Goal: Find specific page/section: Find specific page/section

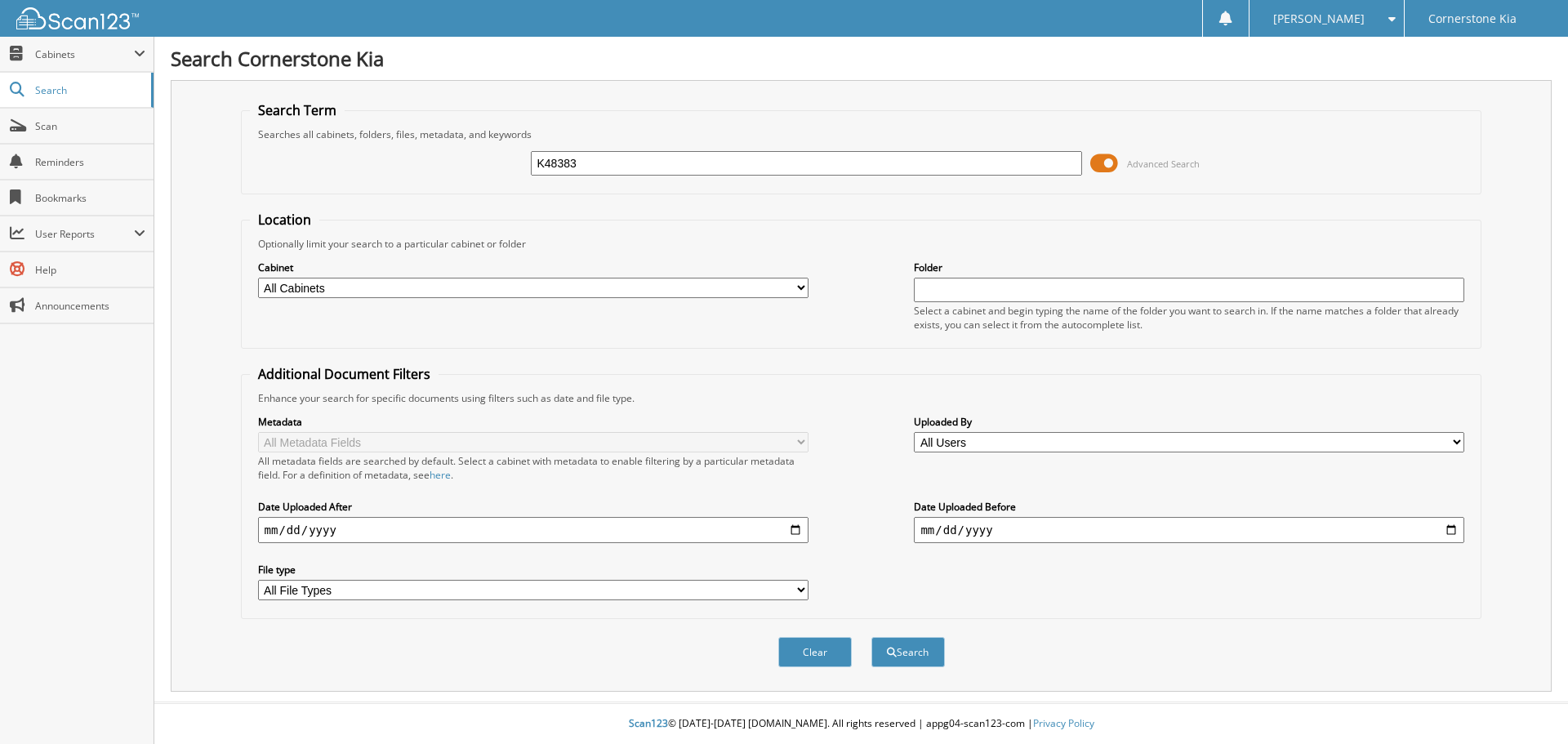
type input "K48383"
click at [871, 637] on button "Search" at bounding box center [908, 652] width 73 height 31
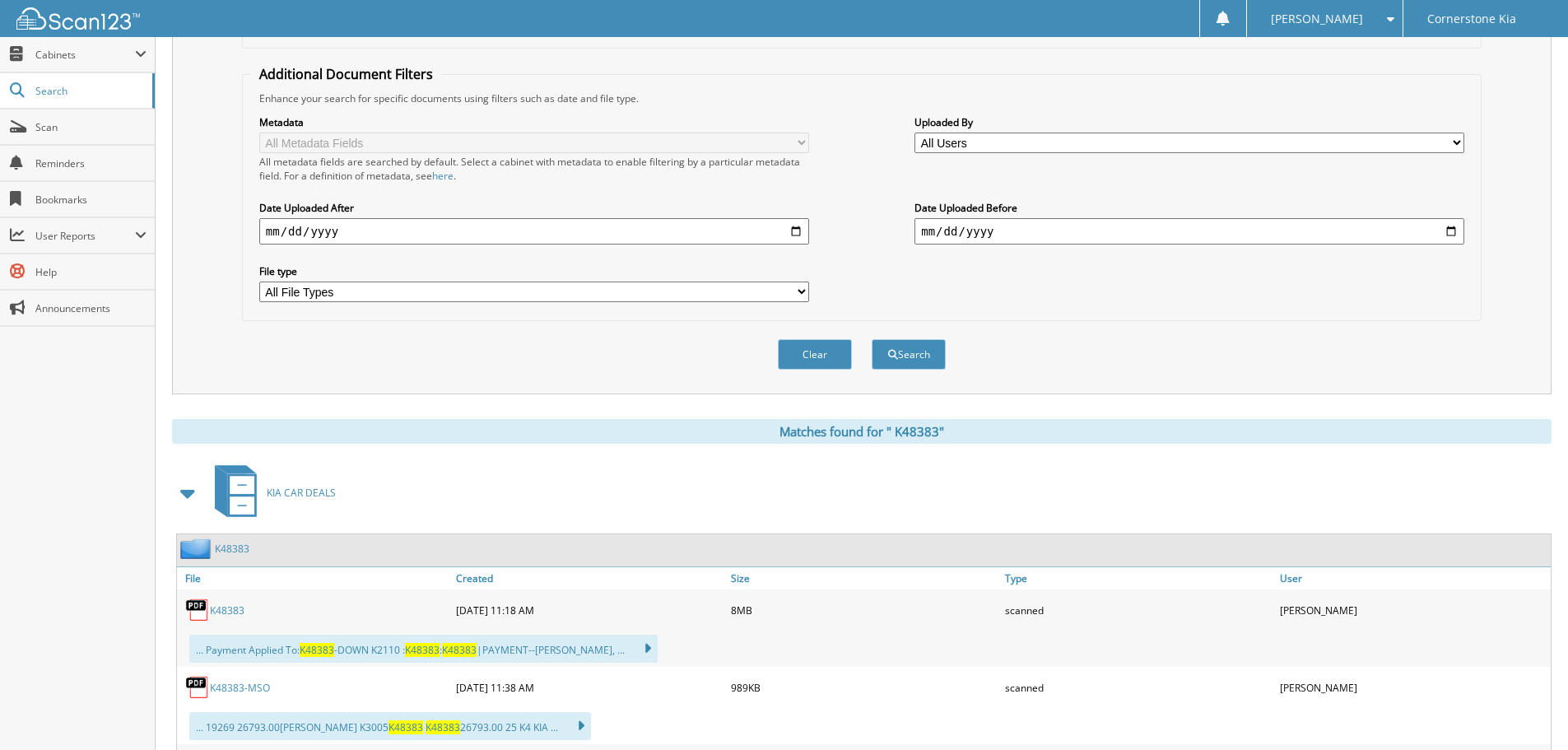
scroll to position [390, 0]
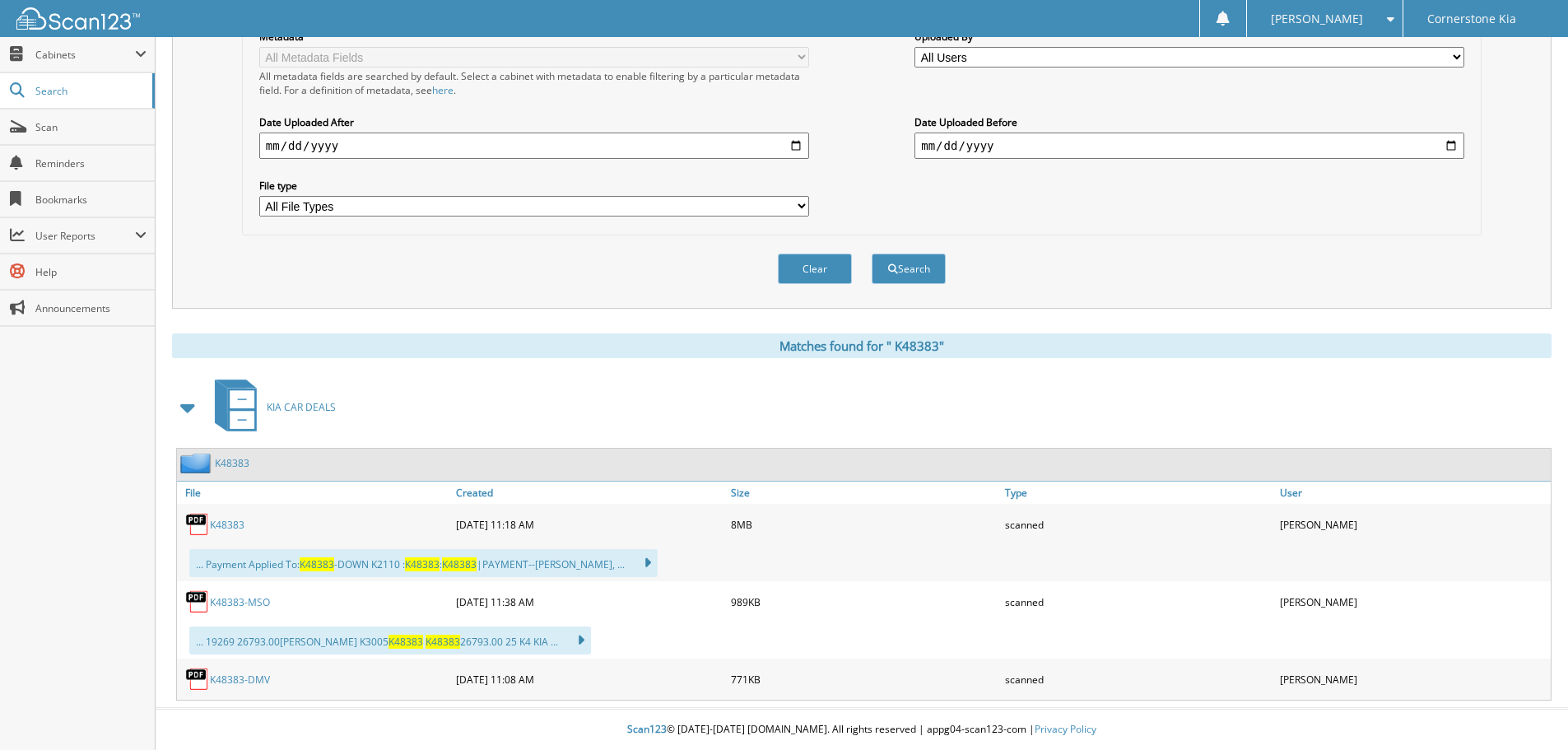
click at [213, 515] on div "K48383" at bounding box center [314, 524] width 275 height 33
click at [220, 523] on link "K48383" at bounding box center [227, 525] width 34 height 14
